Goal: Check status: Check status

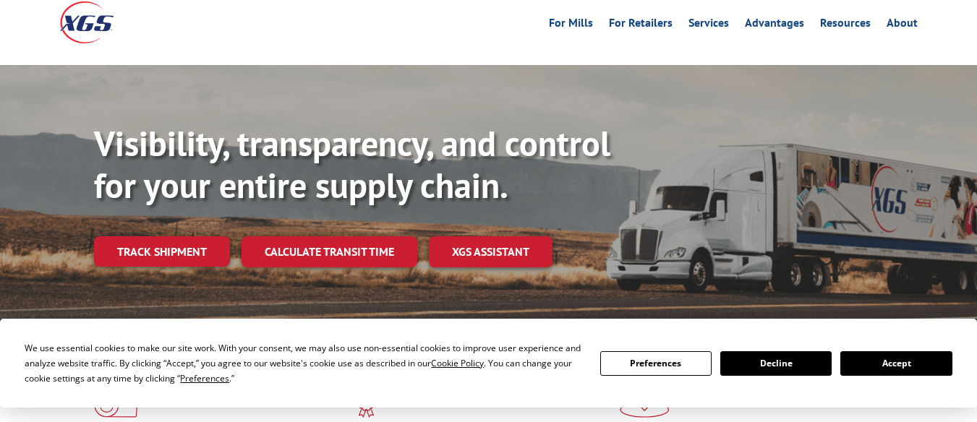
scroll to position [217, 0]
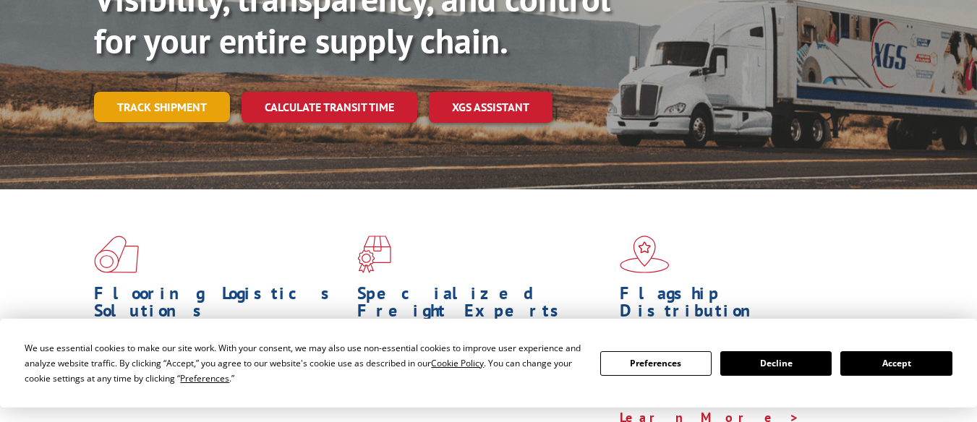
click at [160, 92] on link "Track shipment" at bounding box center [162, 107] width 136 height 30
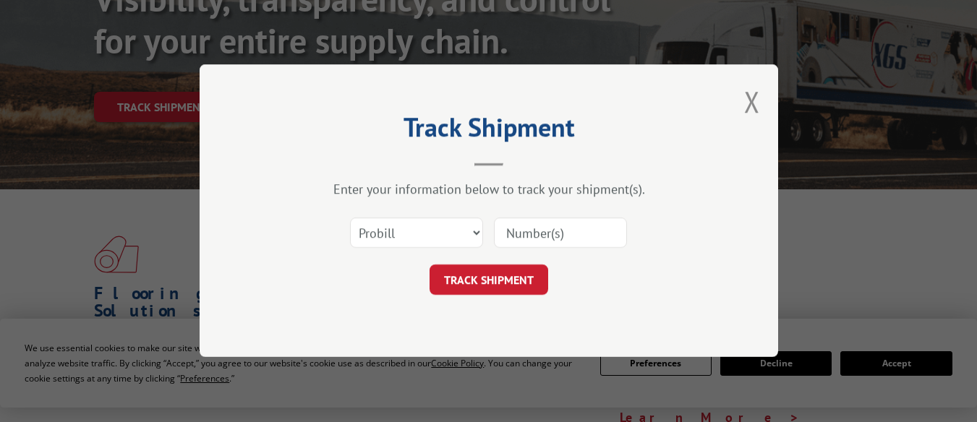
drag, startPoint x: 390, startPoint y: 228, endPoint x: 325, endPoint y: 179, distance: 81.6
click at [296, 122] on h2 "Track Shipment" at bounding box center [489, 130] width 434 height 27
drag, startPoint x: 385, startPoint y: 231, endPoint x: 214, endPoint y: 46, distance: 252.8
click at [214, 46] on div "Track Shipment Enter your information below to track your shipment(s). Select c…" at bounding box center [488, 211] width 977 height 422
click at [387, 228] on select "Select category... Probill BOL PO" at bounding box center [416, 233] width 133 height 30
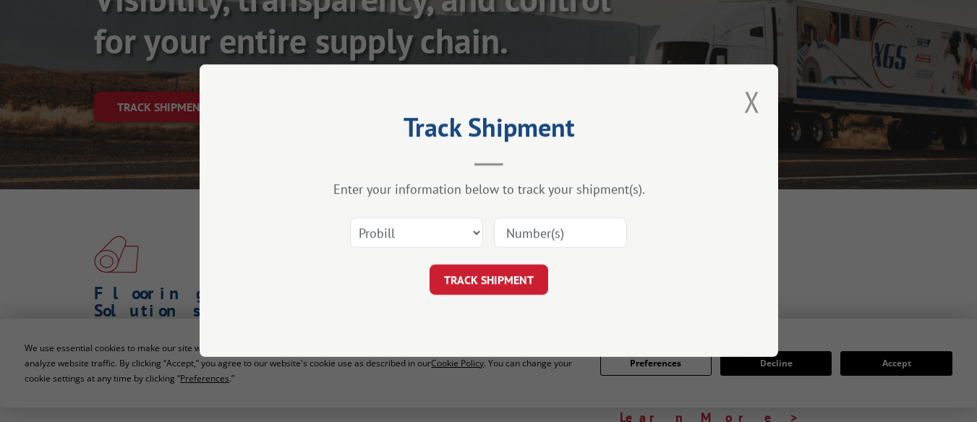
click at [586, 239] on input at bounding box center [560, 233] width 133 height 30
type input "17230659"
click at [500, 275] on button "TRACK SHIPMENT" at bounding box center [488, 280] width 119 height 30
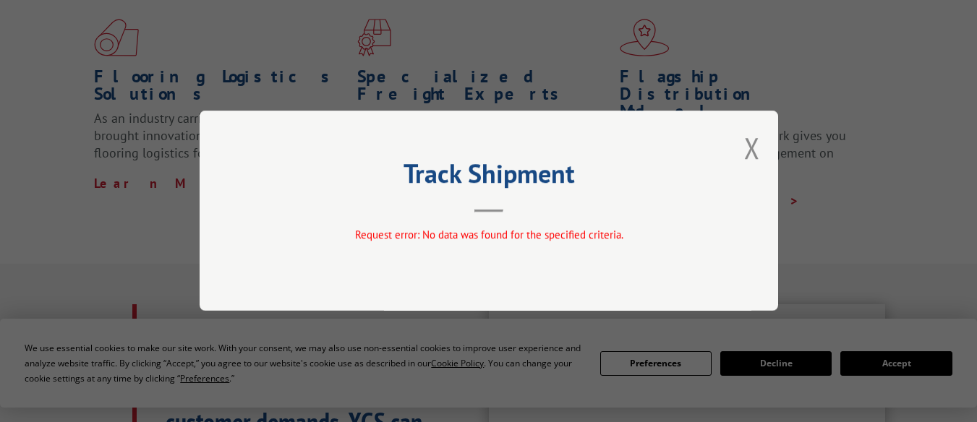
scroll to position [289, 0]
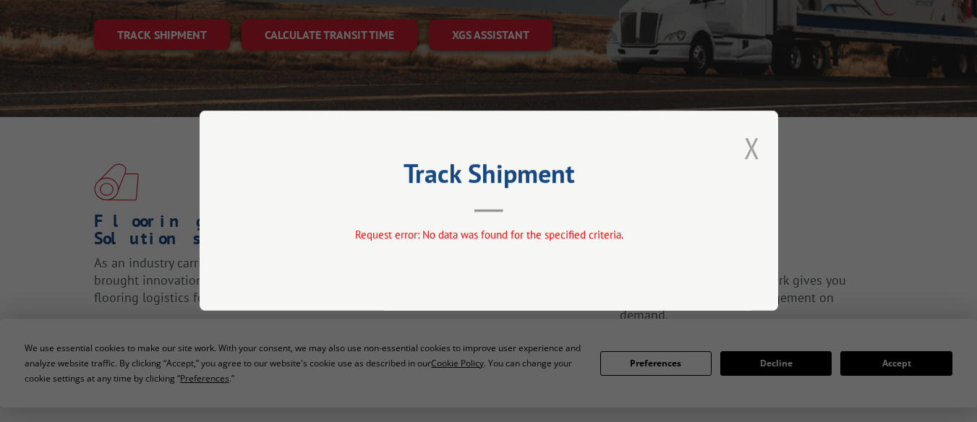
click at [751, 148] on button "Close modal" at bounding box center [752, 148] width 16 height 38
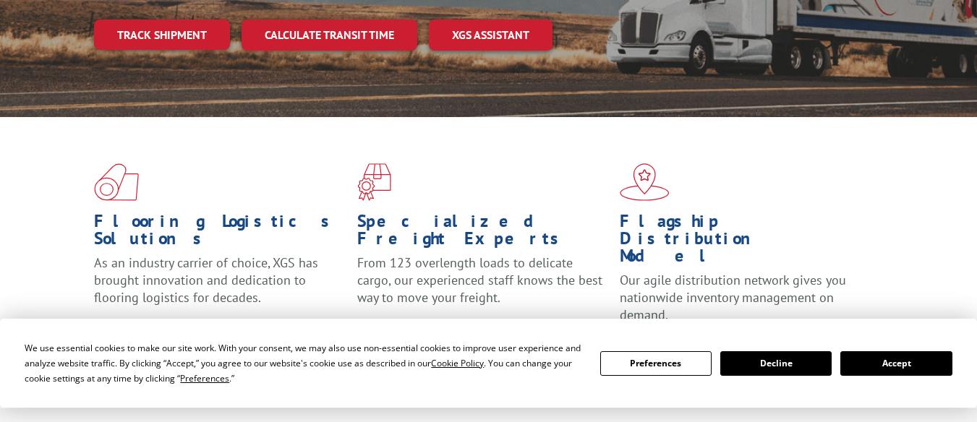
scroll to position [277, 0]
